Goal: Task Accomplishment & Management: Use online tool/utility

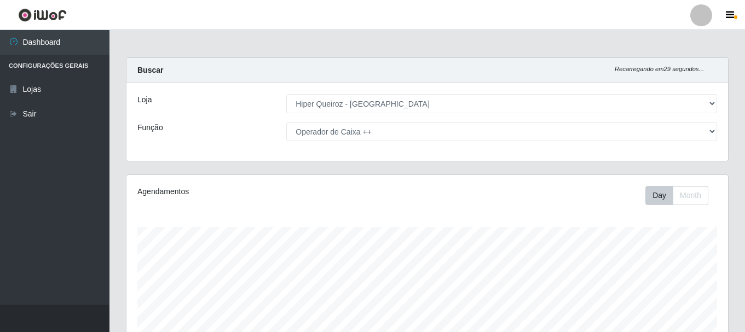
select select "513"
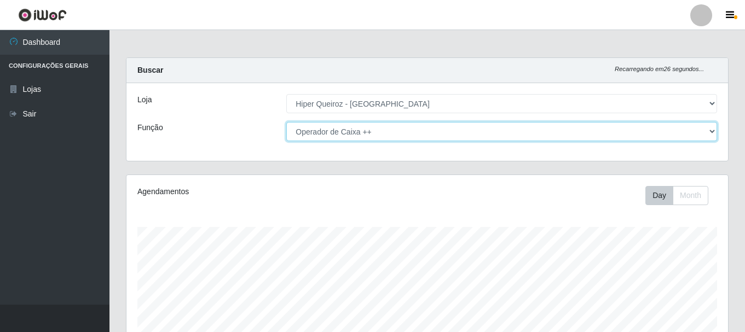
click at [410, 134] on select "[Selecione...] Embalador Embalador + Embalador ++ Operador de Caixa + Operador …" at bounding box center [501, 131] width 431 height 19
select select "1"
click at [286, 122] on select "[Selecione...] Embalador Embalador + Embalador ++ Operador de Caixa + Operador …" at bounding box center [501, 131] width 431 height 19
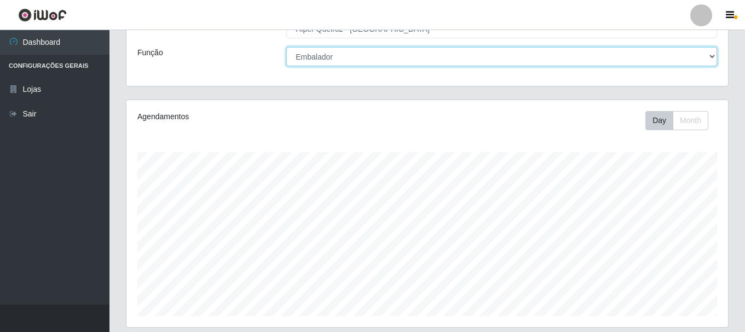
scroll to position [274, 0]
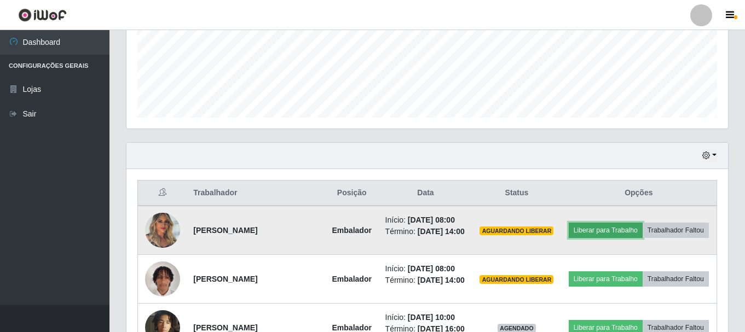
click at [617, 225] on button "Liberar para Trabalho" at bounding box center [605, 230] width 74 height 15
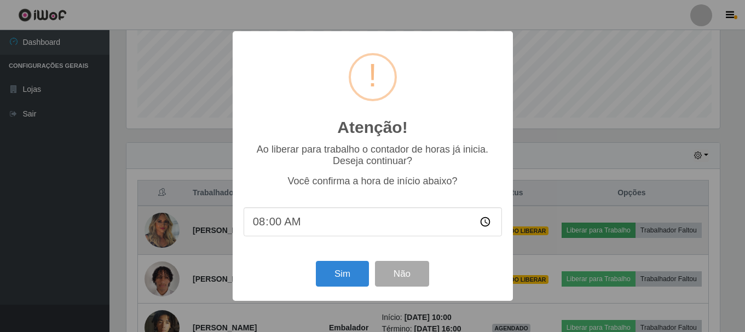
scroll to position [227, 596]
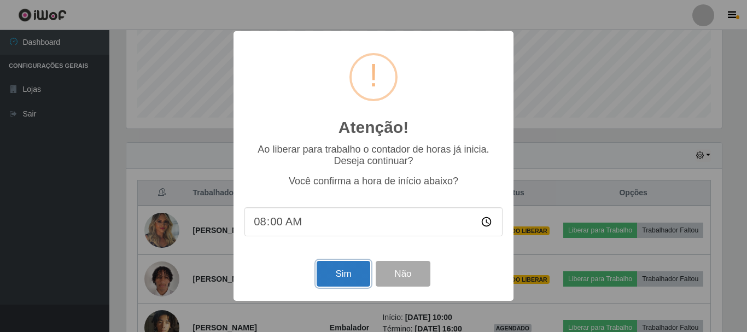
click at [339, 275] on button "Sim" at bounding box center [343, 274] width 53 height 26
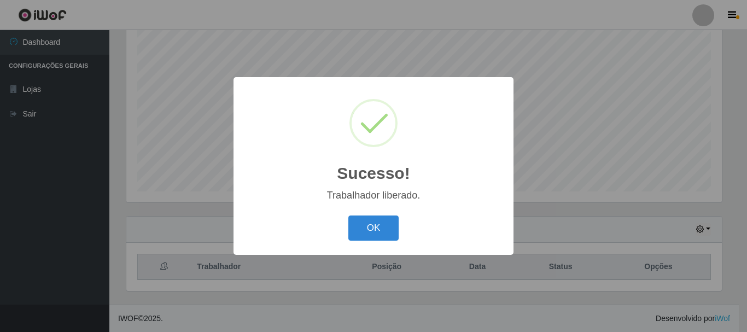
click at [619, 280] on div "Sucesso! × Trabalhador liberado. OK Cancel" at bounding box center [373, 166] width 747 height 332
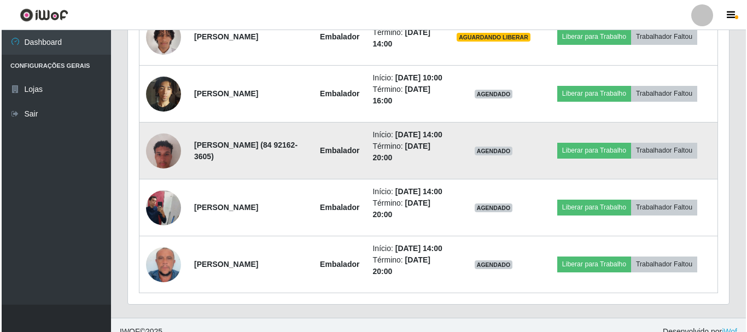
scroll to position [473, 0]
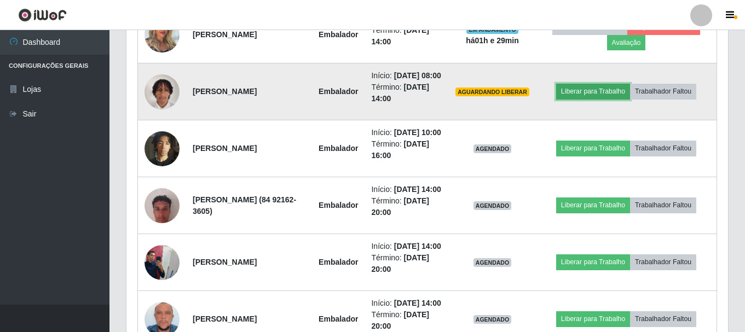
click at [591, 99] on button "Liberar para Trabalho" at bounding box center [593, 91] width 74 height 15
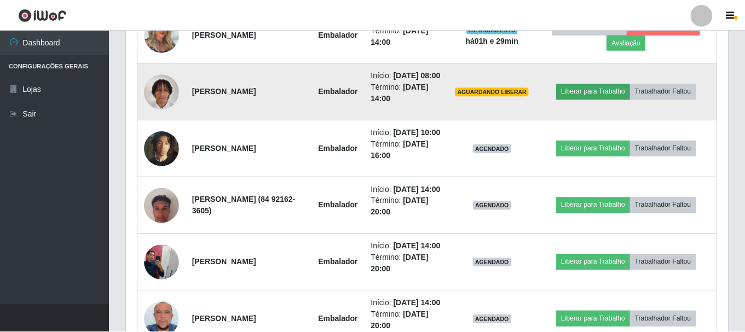
scroll to position [227, 596]
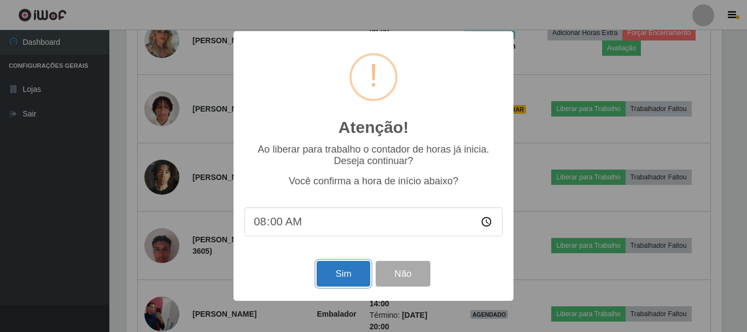
click at [333, 276] on button "Sim" at bounding box center [343, 274] width 53 height 26
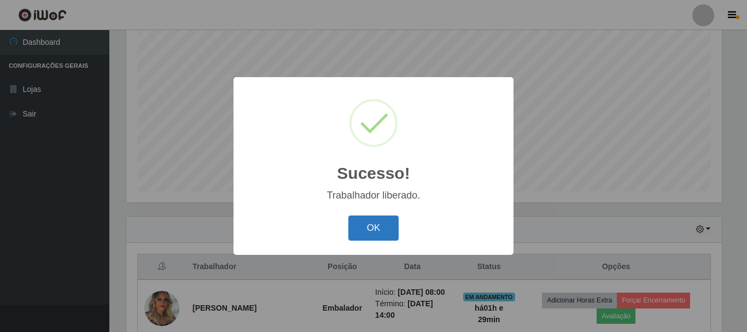
click at [388, 235] on button "OK" at bounding box center [374, 229] width 51 height 26
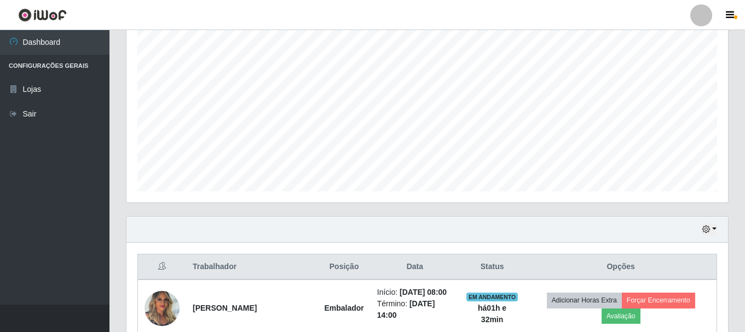
scroll to position [0, 0]
